Goal: Task Accomplishment & Management: Manage account settings

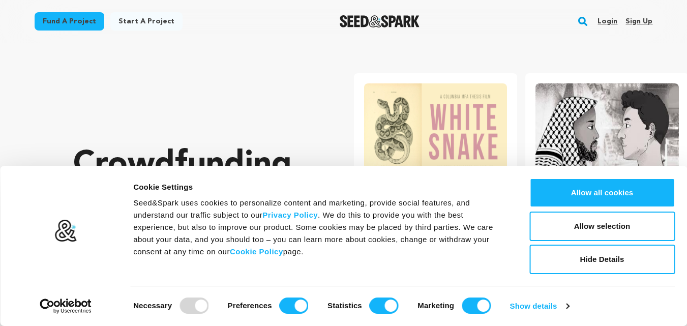
click at [645, 18] on link "Sign up" at bounding box center [639, 21] width 27 height 16
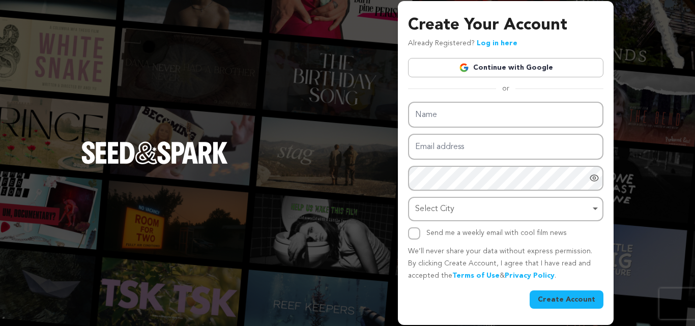
click at [502, 65] on link "Continue with Google" at bounding box center [505, 67] width 195 height 19
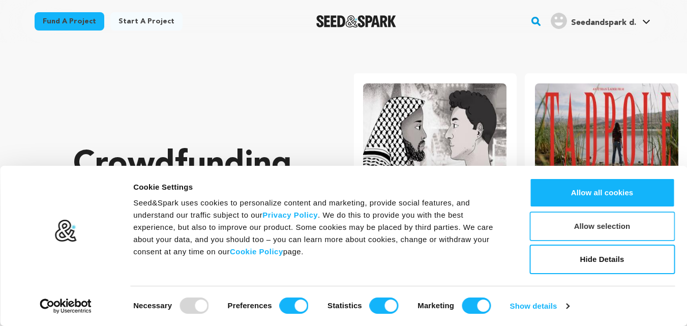
scroll to position [0, 180]
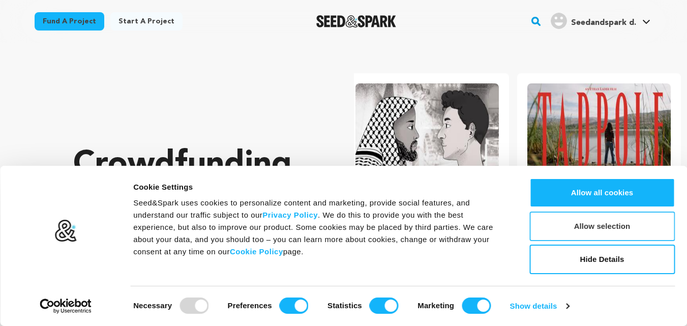
click at [612, 226] on button "Allow selection" at bounding box center [602, 227] width 145 height 30
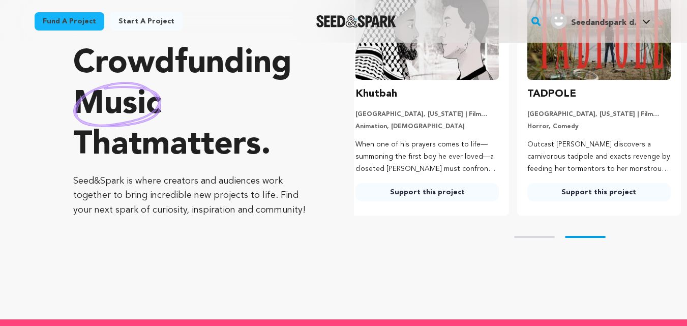
scroll to position [102, 0]
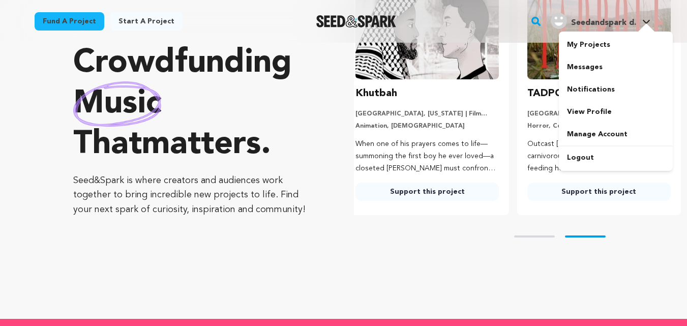
click at [616, 25] on span "Seedandspark d." at bounding box center [603, 23] width 65 height 8
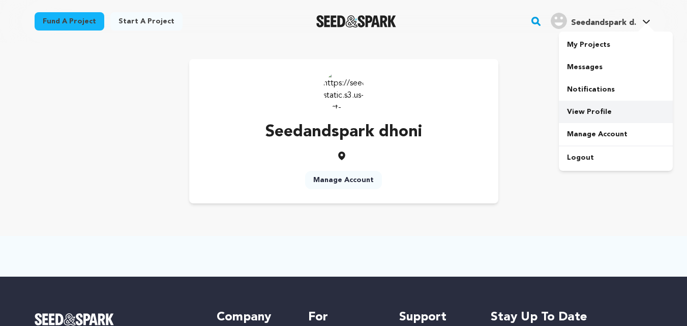
click at [582, 112] on link "View Profile" at bounding box center [616, 112] width 114 height 22
click at [341, 180] on link "Manage Account" at bounding box center [343, 180] width 77 height 18
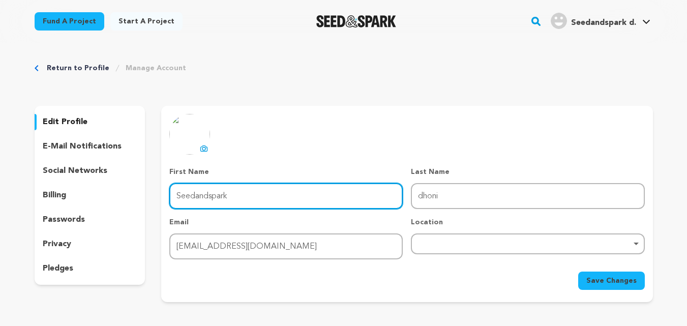
click at [320, 197] on input "Seedandspark" at bounding box center [285, 196] width 233 height 26
paste input "Waterpark Cyprus Paphos"
click at [258, 197] on input "Waterpark Cyprus Paphos" at bounding box center [285, 196] width 233 height 26
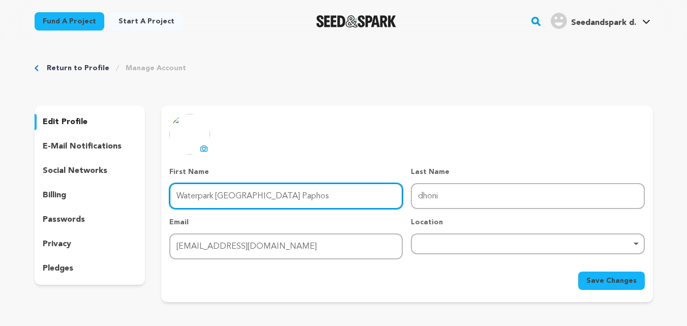
click at [258, 197] on input "Waterpark Cyprus Paphos" at bounding box center [285, 196] width 233 height 26
type input "Waterpark Cyprus"
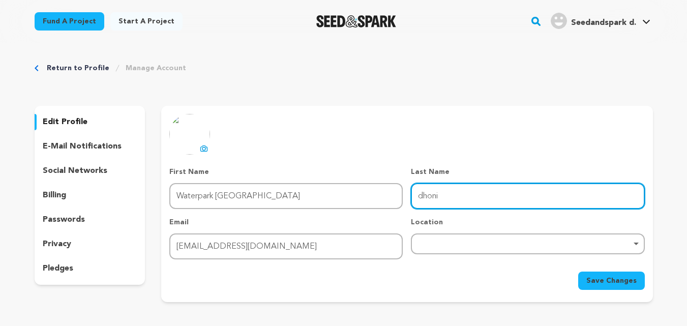
click at [430, 193] on input "dhoni" at bounding box center [527, 196] width 233 height 26
paste input "Paphos"
type input "Paphos"
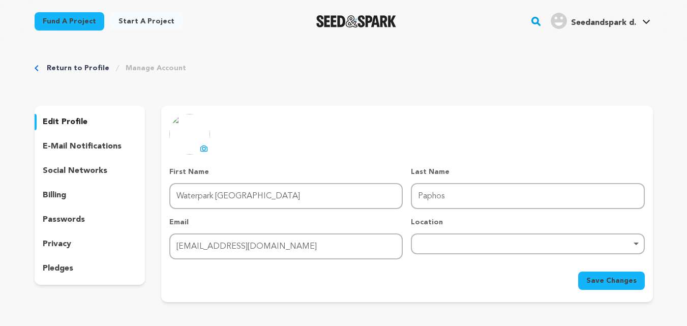
click at [408, 130] on div "uploading spinner upload profile image First Name First Name Waterpark Cyprus L…" at bounding box center [406, 202] width 475 height 176
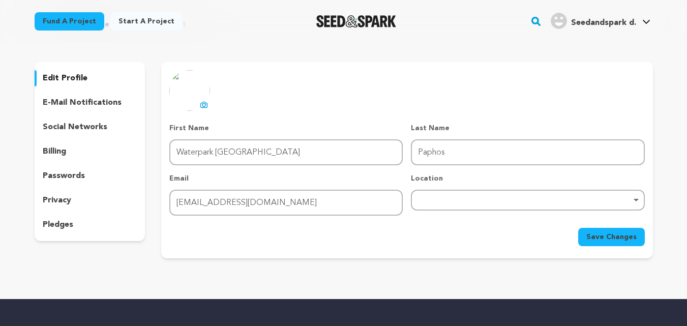
scroll to position [102, 0]
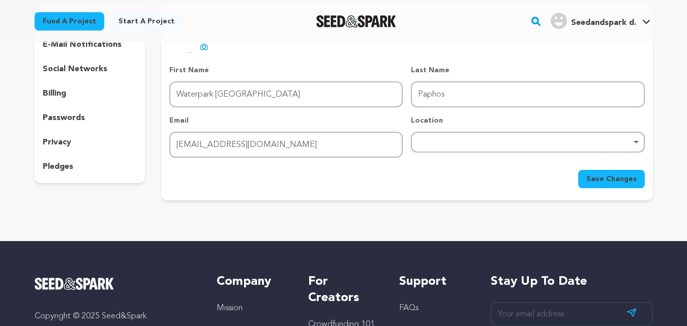
click at [479, 144] on div "Remove item" at bounding box center [527, 142] width 233 height 21
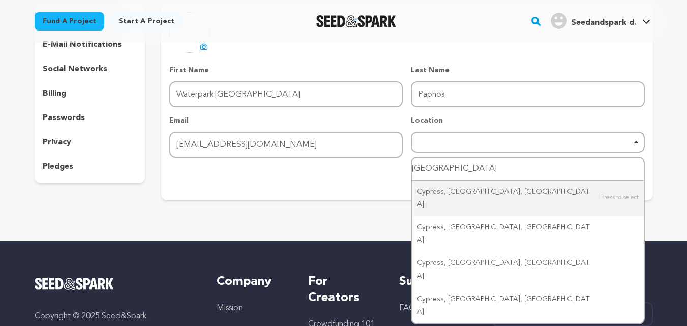
click at [480, 169] on input "cyprus" at bounding box center [527, 169] width 231 height 23
type input "aiyapa"
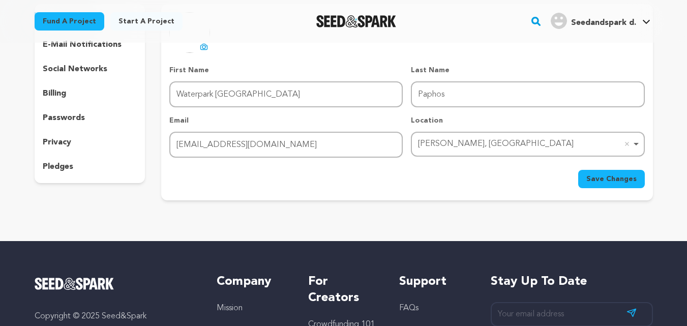
click at [607, 183] on span "Save Changes" at bounding box center [612, 179] width 50 height 10
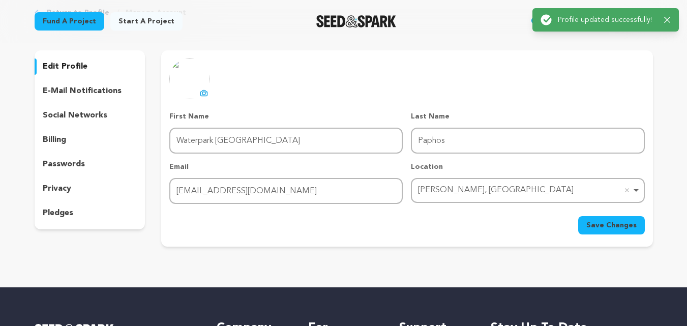
scroll to position [0, 0]
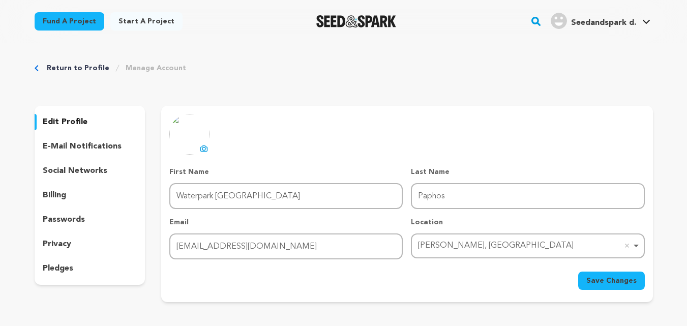
click at [69, 166] on p "social networks" at bounding box center [75, 171] width 65 height 12
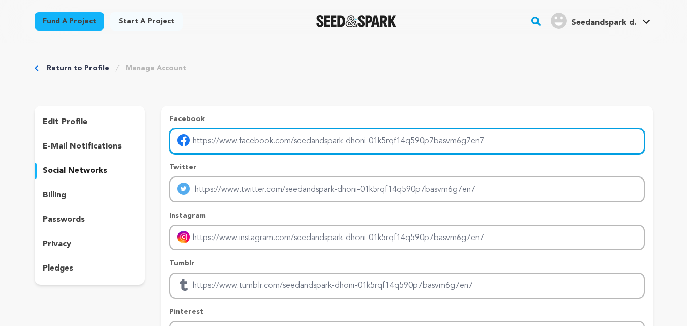
click at [376, 139] on input "Enter facebook profile link" at bounding box center [406, 141] width 475 height 26
click at [377, 139] on input "Enter facebook profile link" at bounding box center [406, 141] width 475 height 26
drag, startPoint x: 523, startPoint y: 134, endPoint x: 252, endPoint y: 133, distance: 270.6
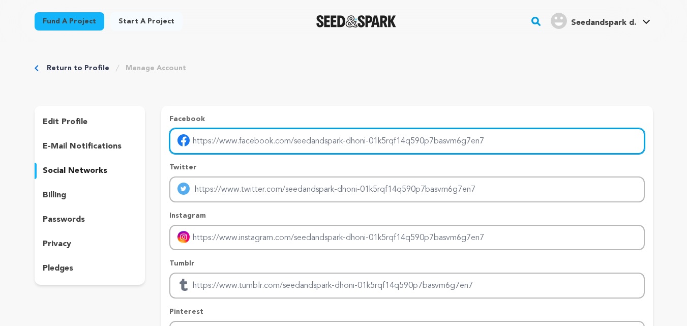
click at [285, 133] on input "Enter facebook profile link" at bounding box center [406, 141] width 475 height 26
paste input "https://waterworldwaterpark.com/"
type input "https://waterworldwaterpark.com/"
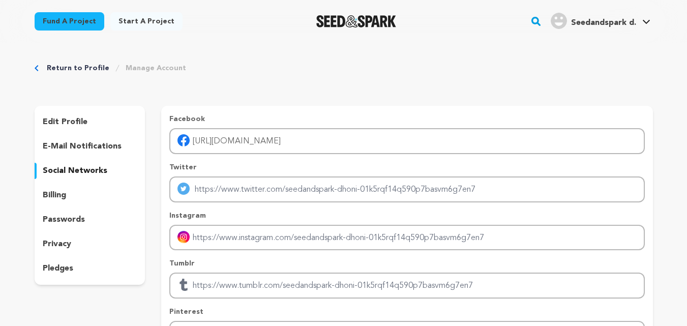
click at [421, 88] on div "Return to Profile Manage Account edit profile e-mail notifications social netwo…" at bounding box center [343, 253] width 651 height 420
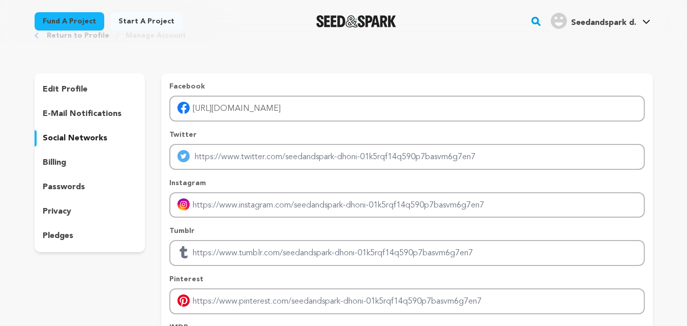
scroll to position [153, 0]
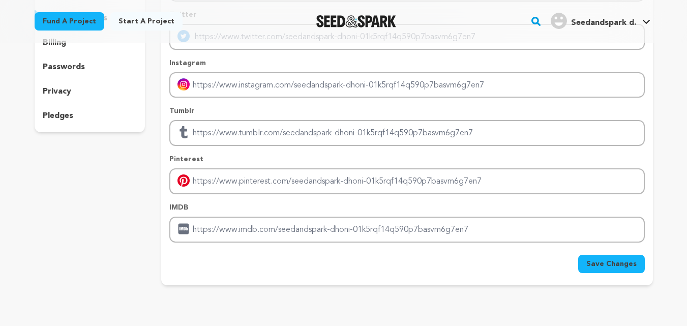
click at [617, 265] on span "Save Changes" at bounding box center [612, 264] width 50 height 10
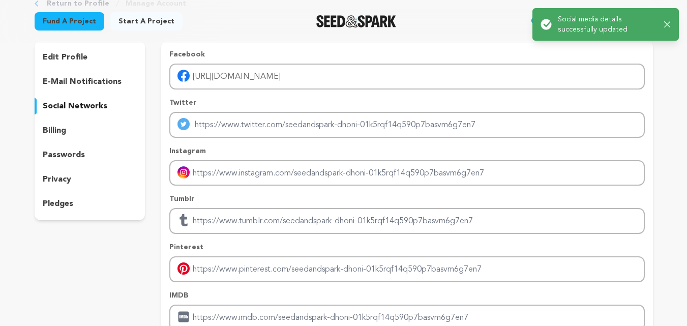
scroll to position [0, 0]
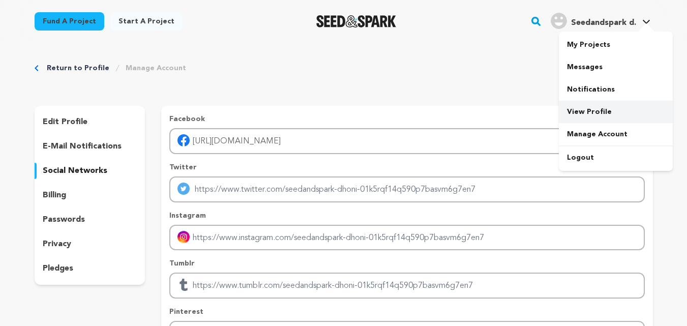
click at [581, 106] on link "View Profile" at bounding box center [616, 112] width 114 height 22
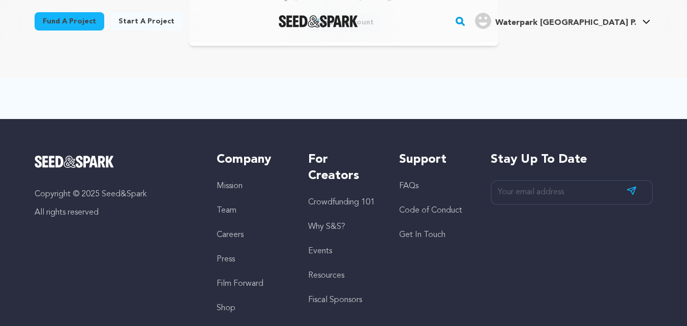
scroll to position [203, 0]
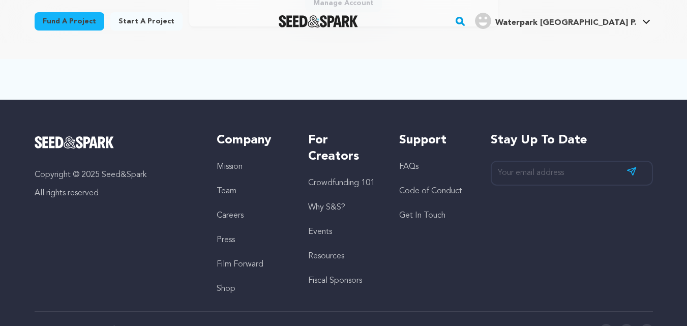
click at [143, 22] on link "Start a project" at bounding box center [146, 21] width 72 height 18
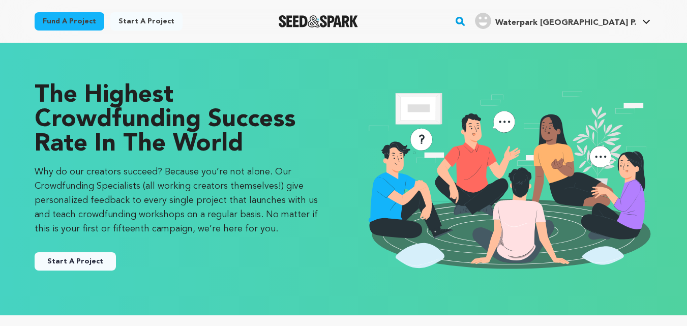
scroll to position [254, 0]
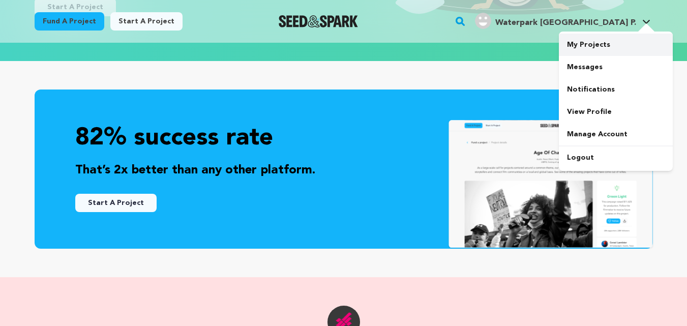
click at [597, 43] on link "My Projects" at bounding box center [616, 45] width 114 height 22
